Goal: Information Seeking & Learning: Find contact information

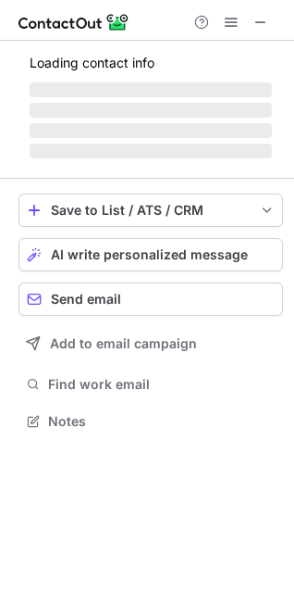
scroll to position [420, 294]
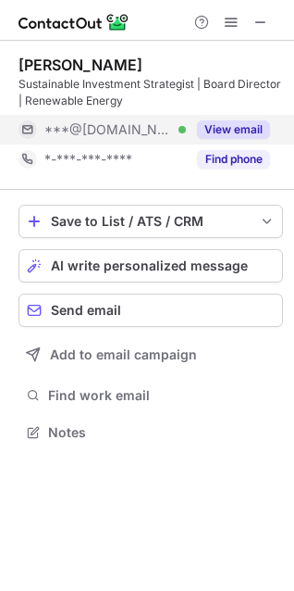
click at [264, 132] on button "View email" at bounding box center [233, 129] width 73 height 19
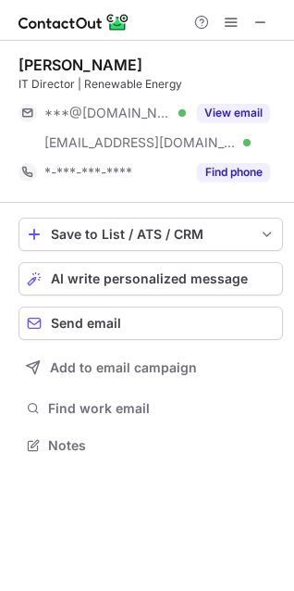
scroll to position [432, 294]
click at [257, 21] on span at bounding box center [261, 22] width 15 height 15
